Goal: Go to known website: Go to known website

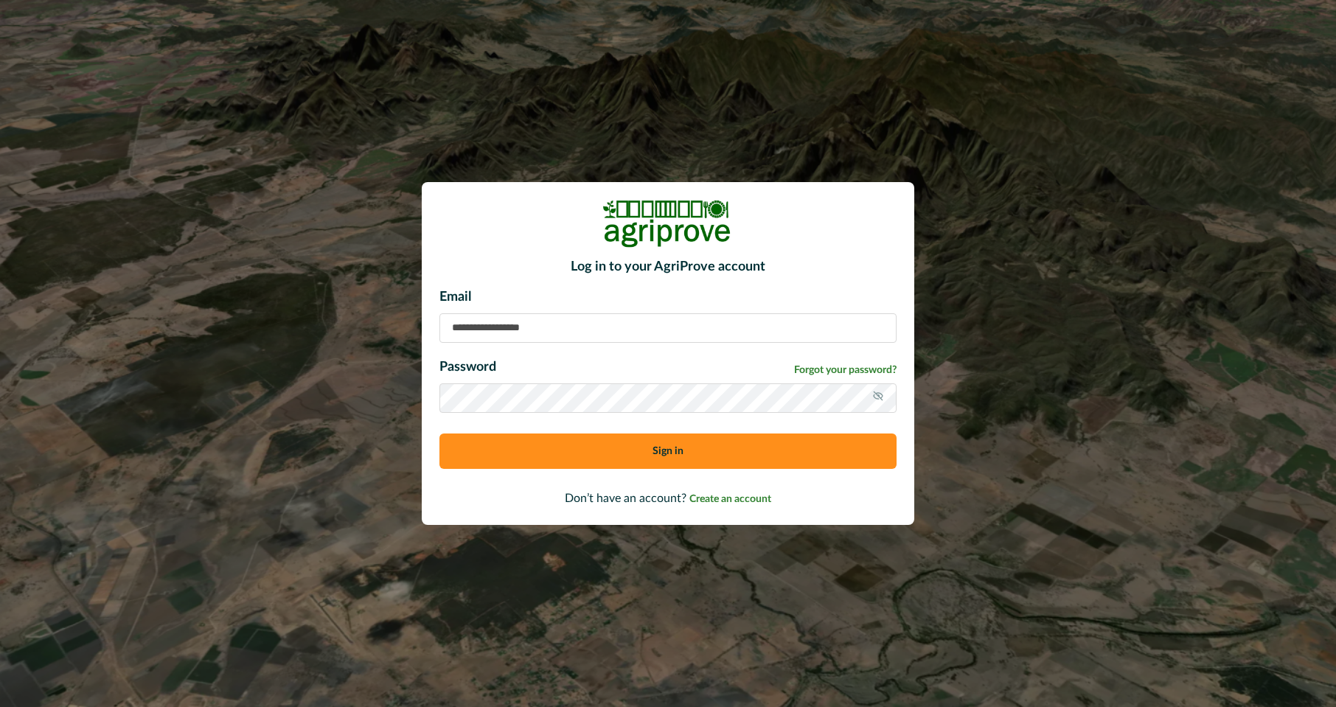
click at [671, 234] on img at bounding box center [668, 224] width 133 height 48
